Goal: Task Accomplishment & Management: Manage account settings

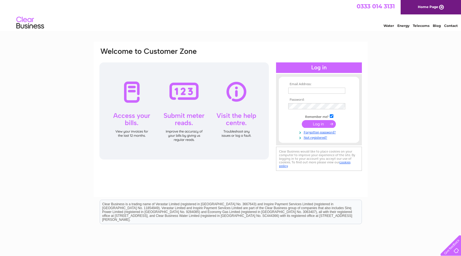
type input "cliffwell2000@yahoo.com"
click at [325, 124] on input "submit" at bounding box center [319, 124] width 34 height 8
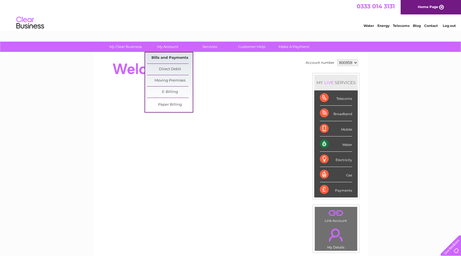
click at [168, 56] on link "Bills and Payments" at bounding box center [170, 57] width 46 height 11
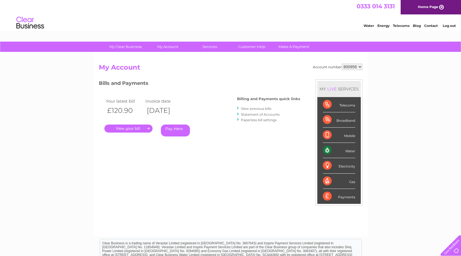
click at [133, 127] on link "." at bounding box center [128, 128] width 48 height 8
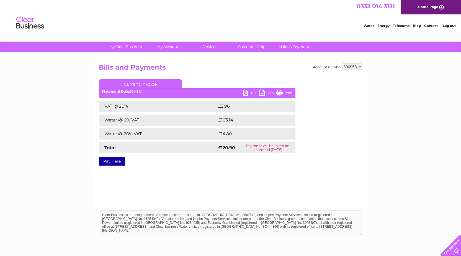
click at [253, 93] on link "PDF" at bounding box center [251, 93] width 17 height 8
